Goal: Information Seeking & Learning: Check status

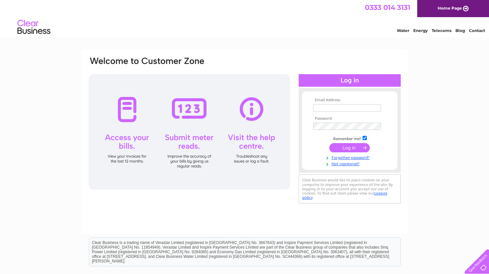
click at [336, 108] on input "text" at bounding box center [347, 107] width 68 height 7
type input "karen@thepapermill-lasswade.co.uk"
click at [354, 145] on input "submit" at bounding box center [350, 147] width 41 height 9
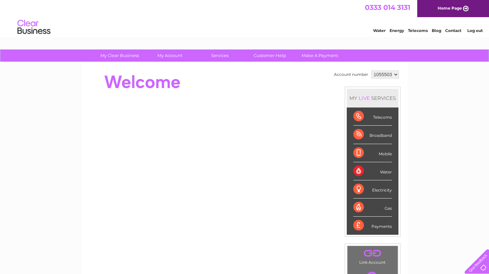
click at [361, 136] on div "Broadband" at bounding box center [373, 135] width 39 height 18
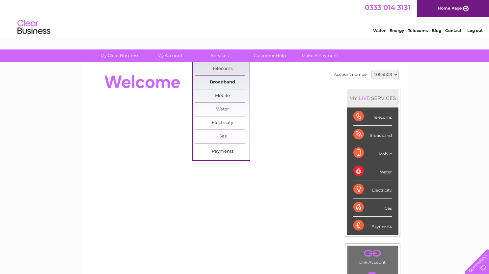
click at [218, 82] on link "Broadband" at bounding box center [222, 82] width 54 height 13
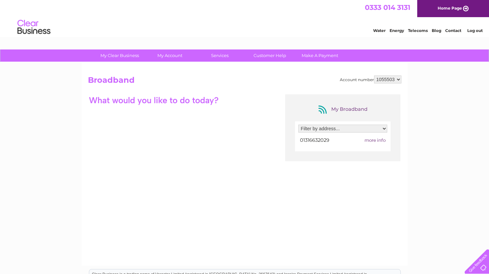
click at [374, 139] on span "more info" at bounding box center [375, 139] width 21 height 5
click at [375, 140] on span "more info" at bounding box center [375, 139] width 21 height 5
click at [385, 131] on select "Filter by address... The Paper Mill, 4 West Mill Road, Lasswade, Midlothian, EH…" at bounding box center [343, 129] width 89 height 8
select select "2017024"
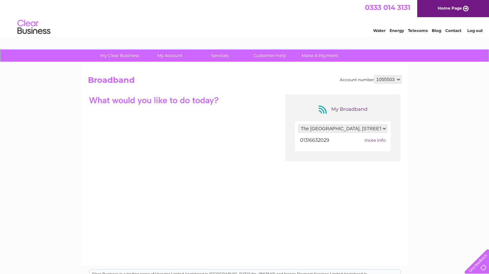
click at [299, 125] on select "Filter by address... The Paper Mill, 4 West Mill Road, Lasswade, Midlothian, EH…" at bounding box center [343, 129] width 89 height 8
click at [379, 143] on div at bounding box center [343, 140] width 89 height 9
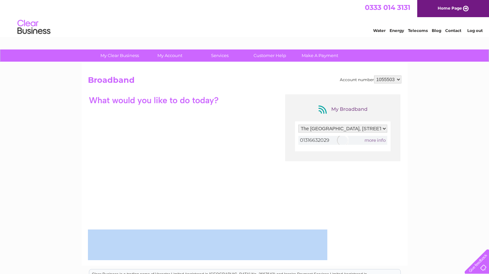
click at [379, 143] on div at bounding box center [343, 140] width 89 height 9
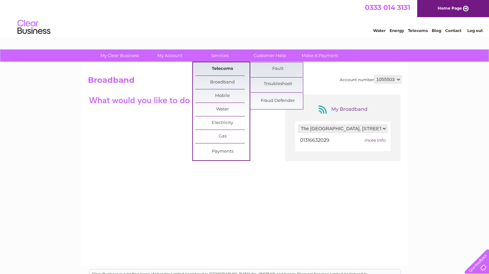
click at [227, 66] on link "Telecoms" at bounding box center [222, 68] width 54 height 13
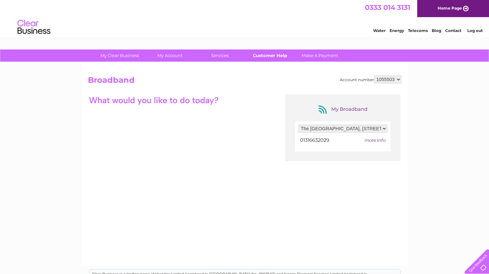
click at [282, 54] on link "Customer Help" at bounding box center [270, 55] width 54 height 12
click at [265, 54] on link "Customer Help" at bounding box center [270, 55] width 54 height 12
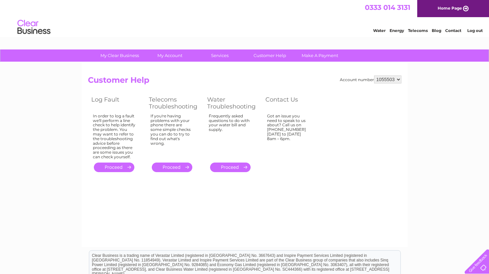
click at [235, 269] on div "Clear Business is a trading name of Verastar Limited (registered in [GEOGRAPHIC…" at bounding box center [244, 265] width 311 height 28
